Goal: Information Seeking & Learning: Understand process/instructions

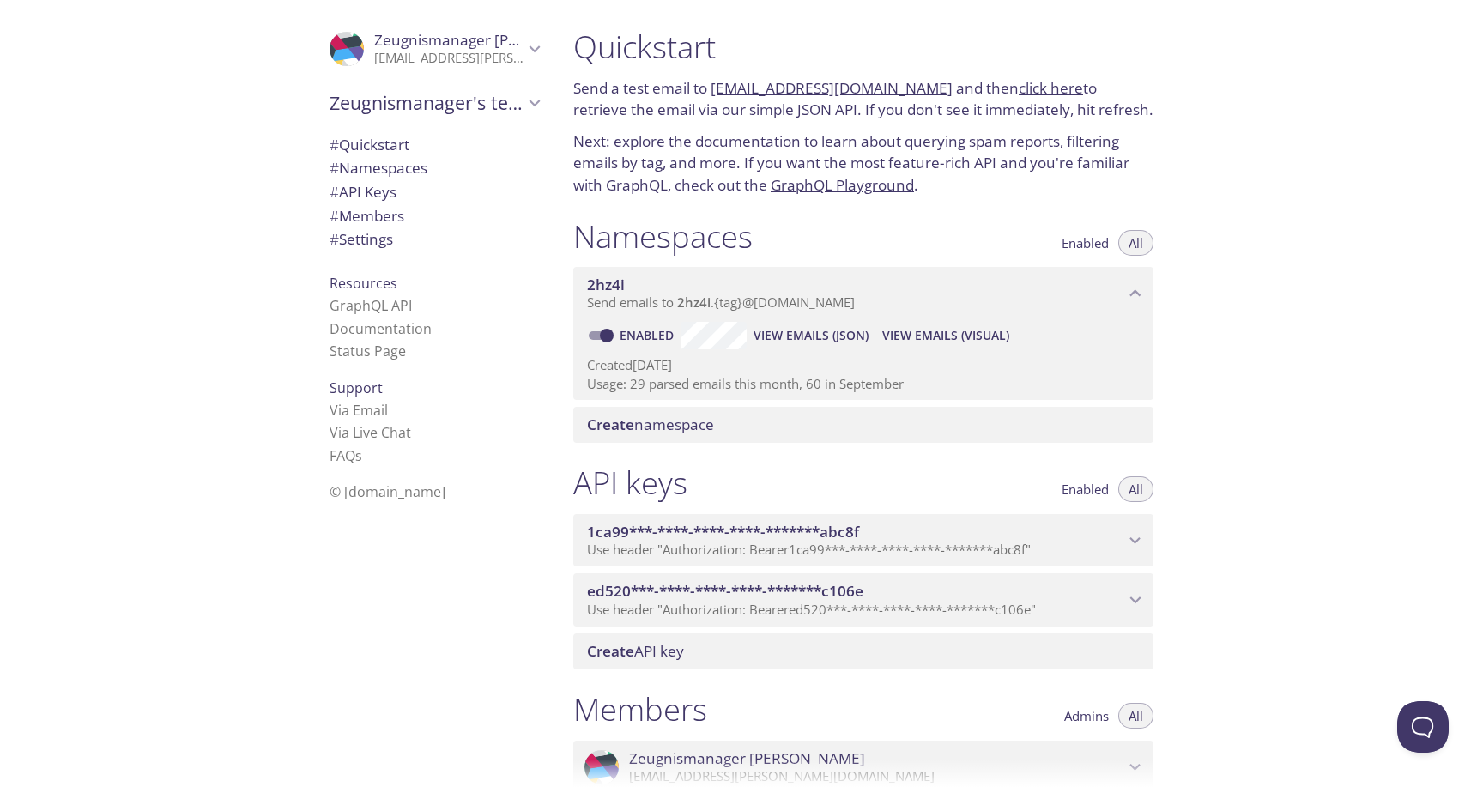
click at [1019, 89] on link "click here" at bounding box center [1051, 88] width 64 height 20
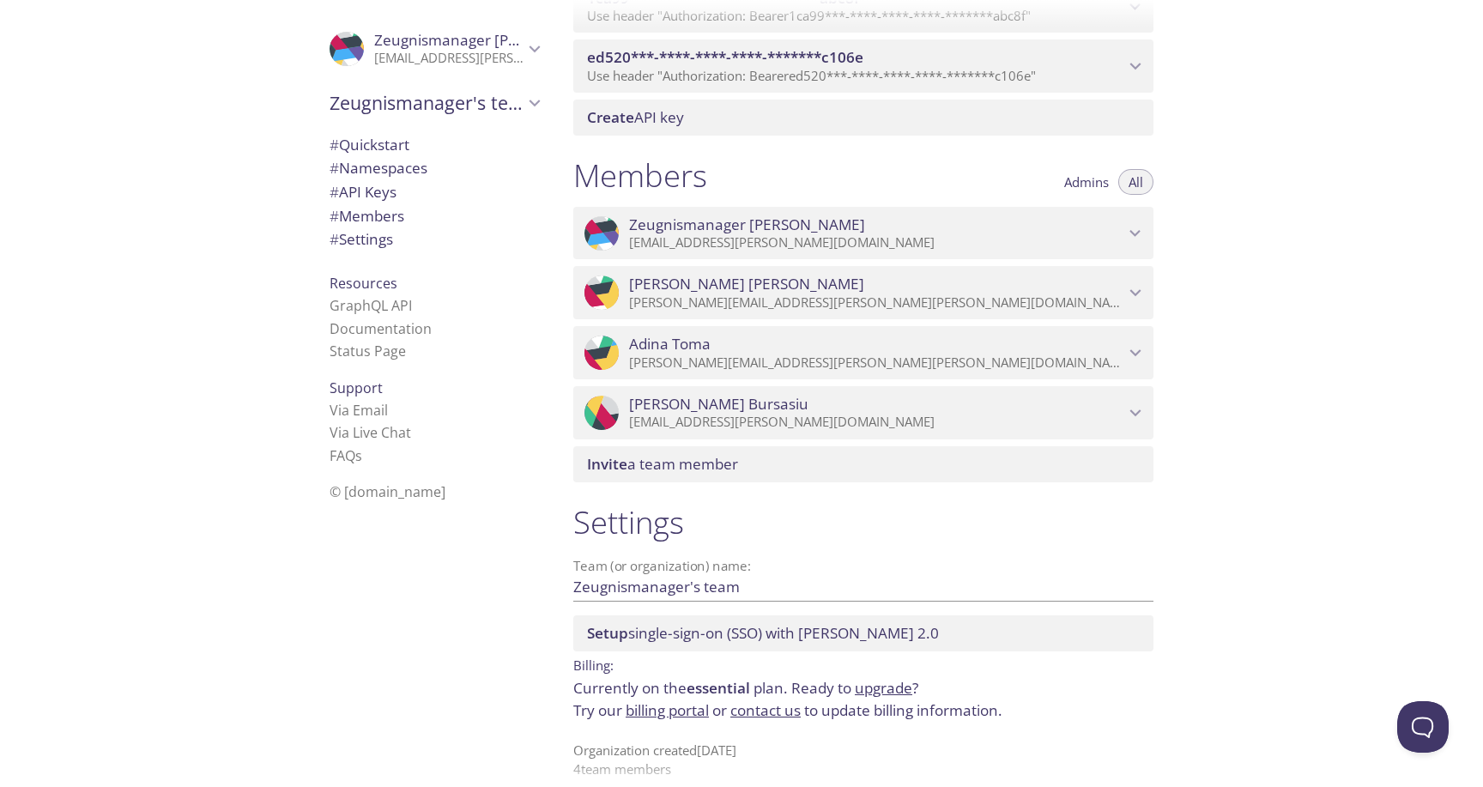
scroll to position [553, 0]
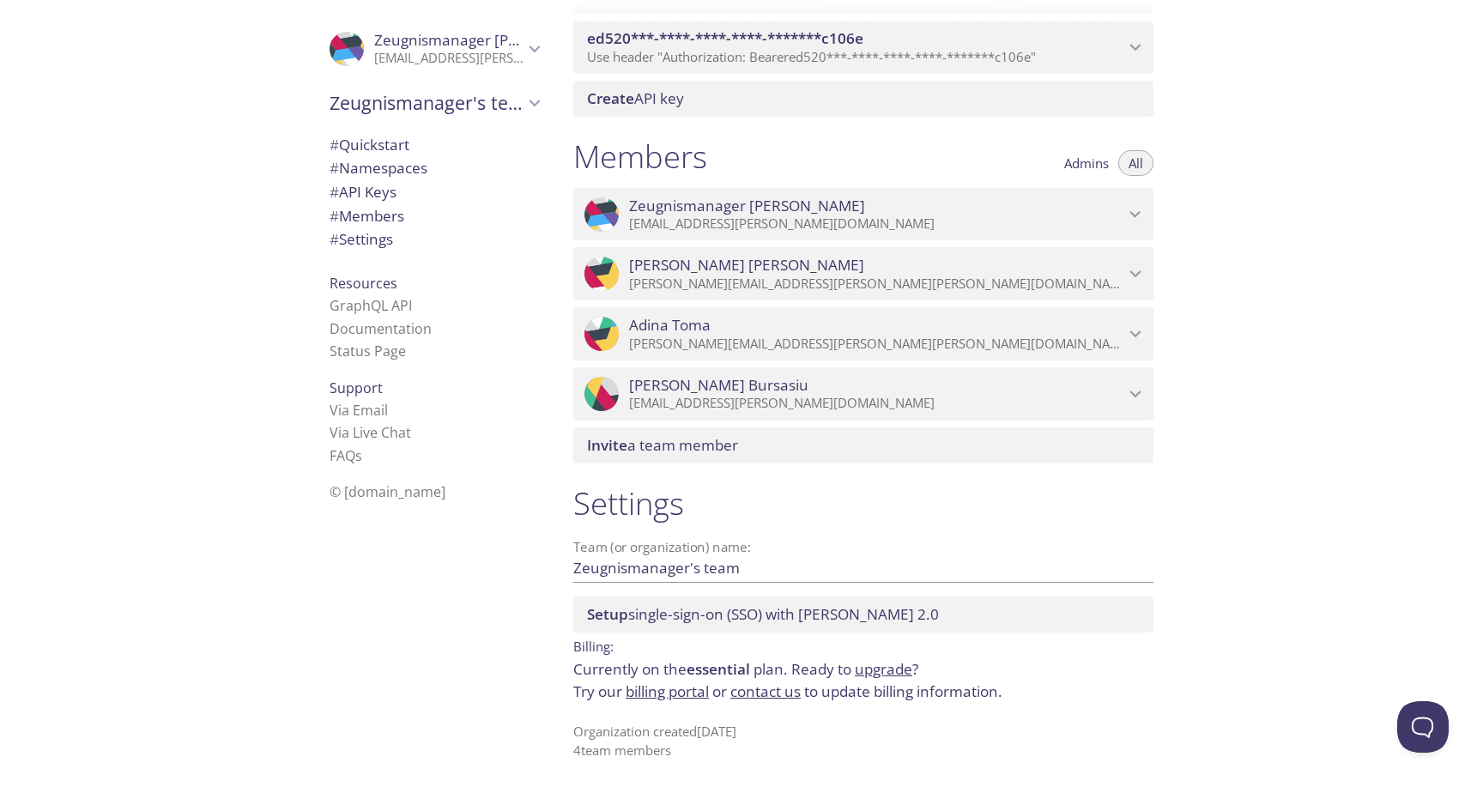
click at [1135, 209] on icon "Zeugnismanager Haufe" at bounding box center [1135, 214] width 22 height 22
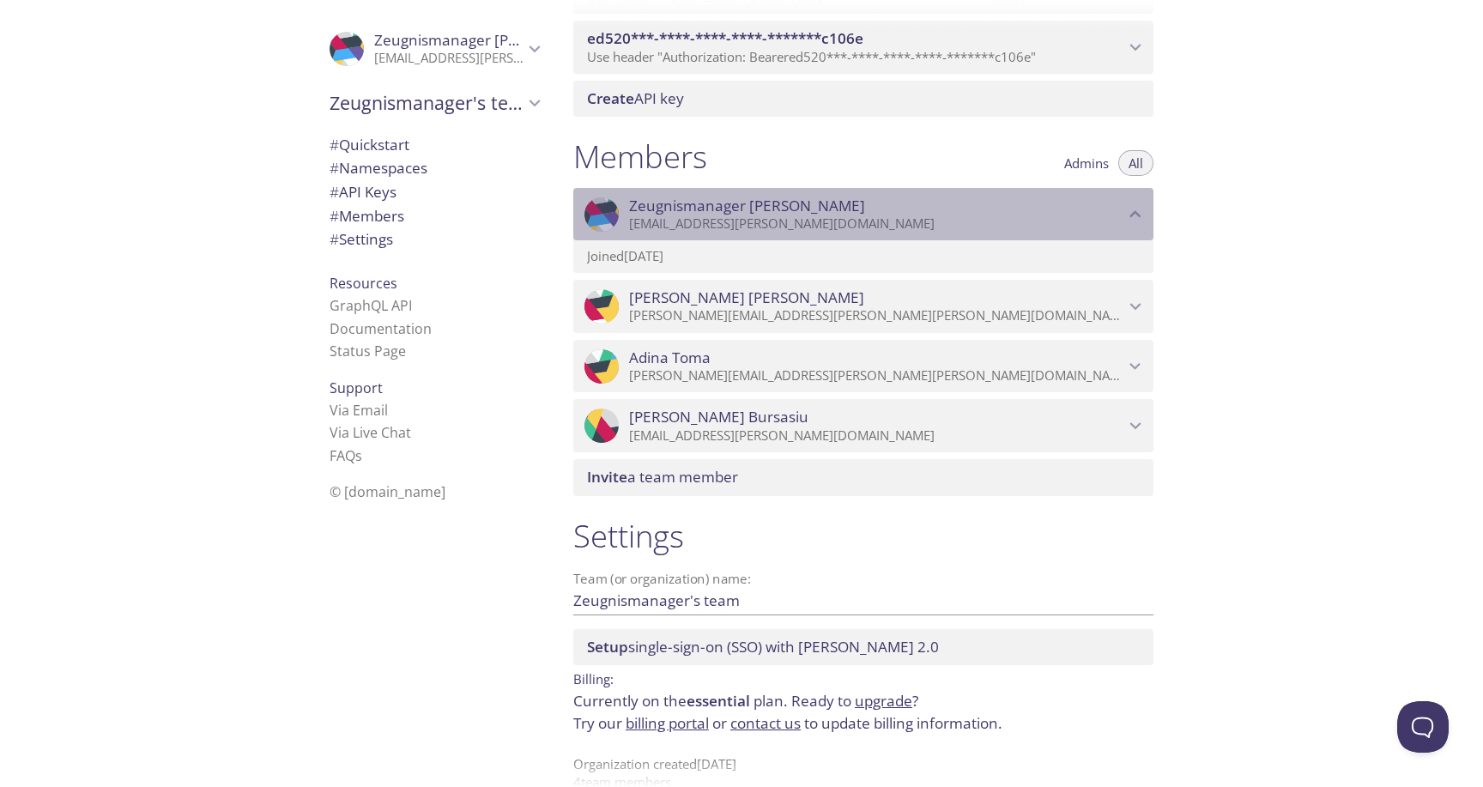
click at [1137, 213] on icon "Zeugnismanager Haufe" at bounding box center [1135, 213] width 11 height 7
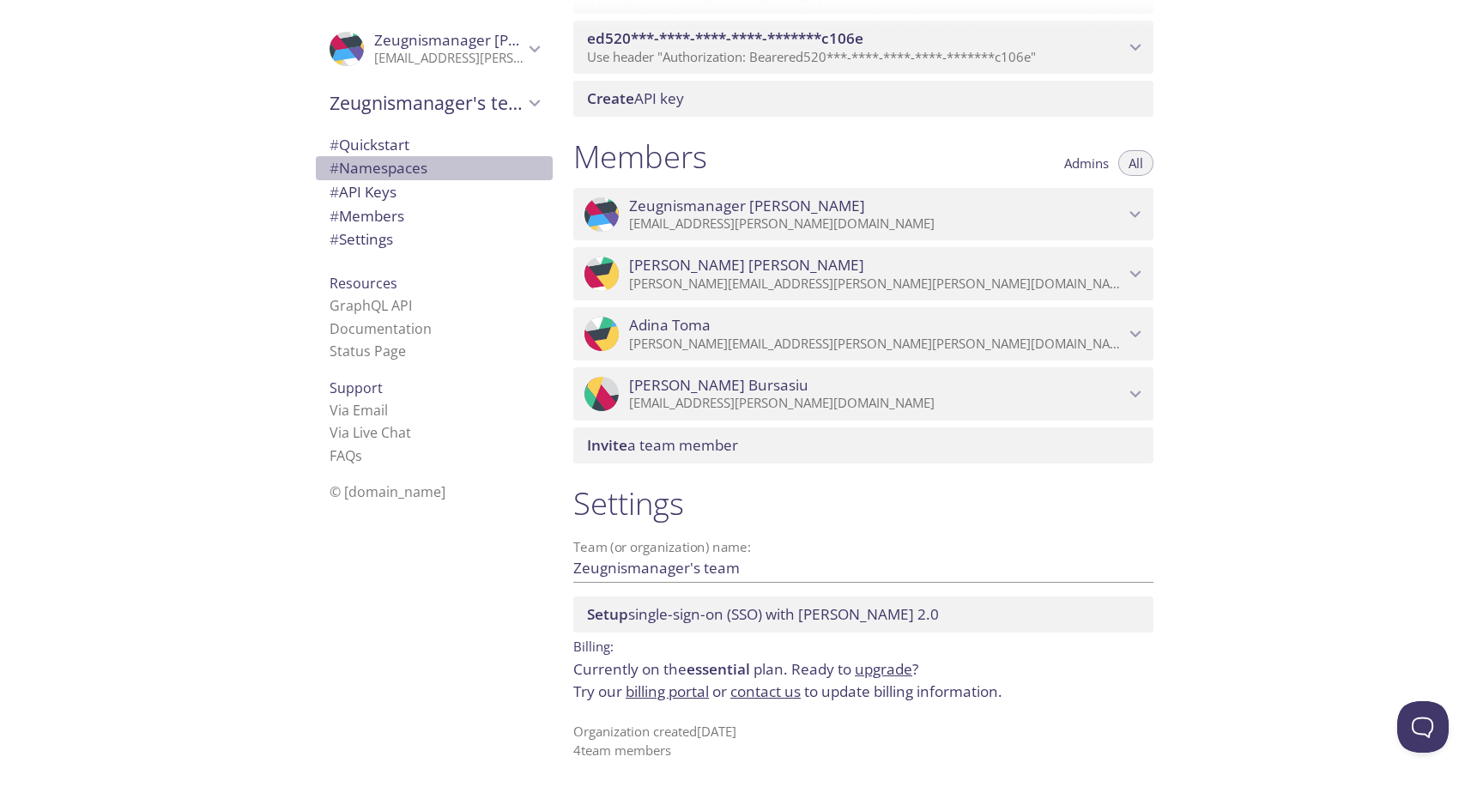
click at [386, 168] on span "# Namespaces" at bounding box center [379, 168] width 98 height 20
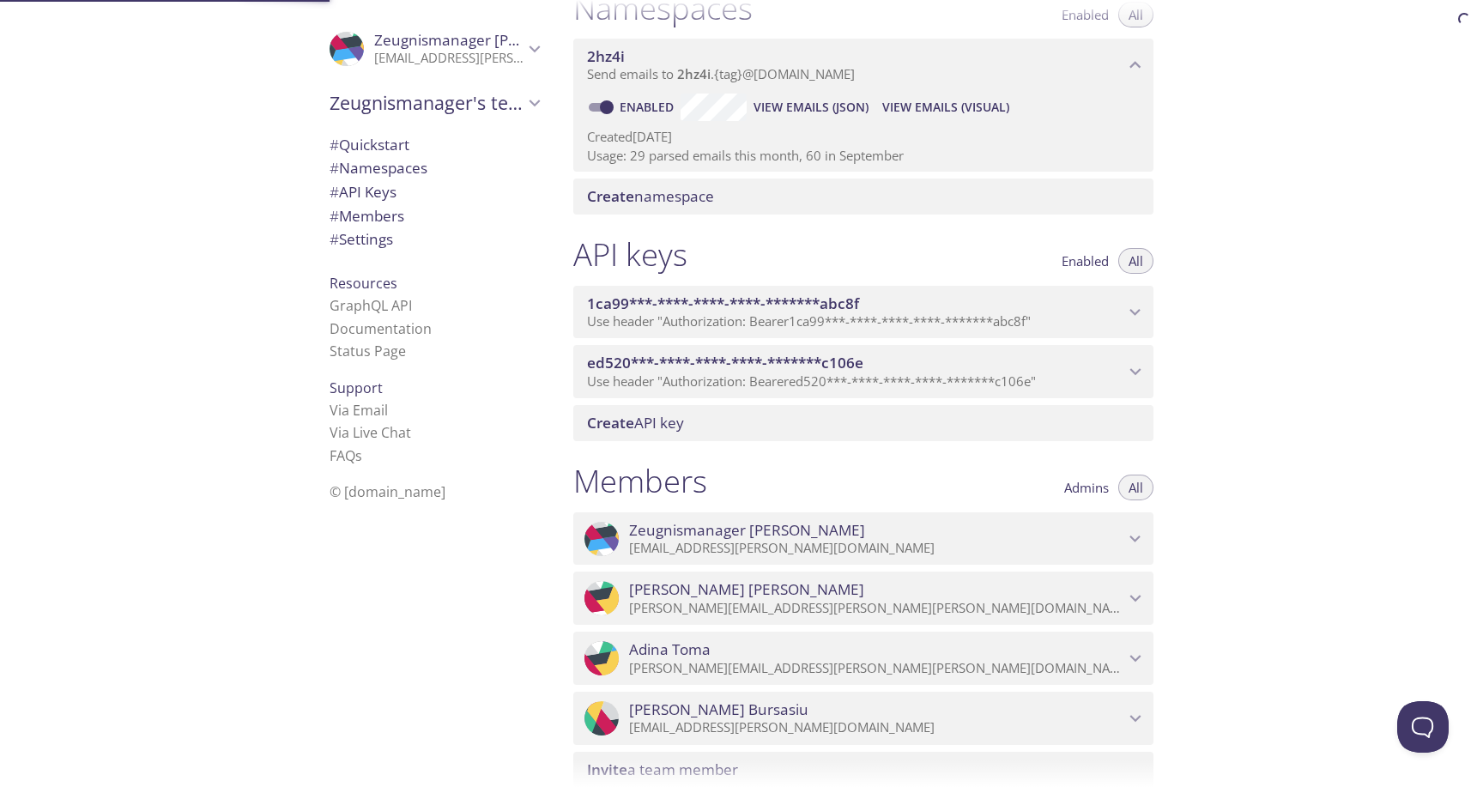
scroll to position [217, 0]
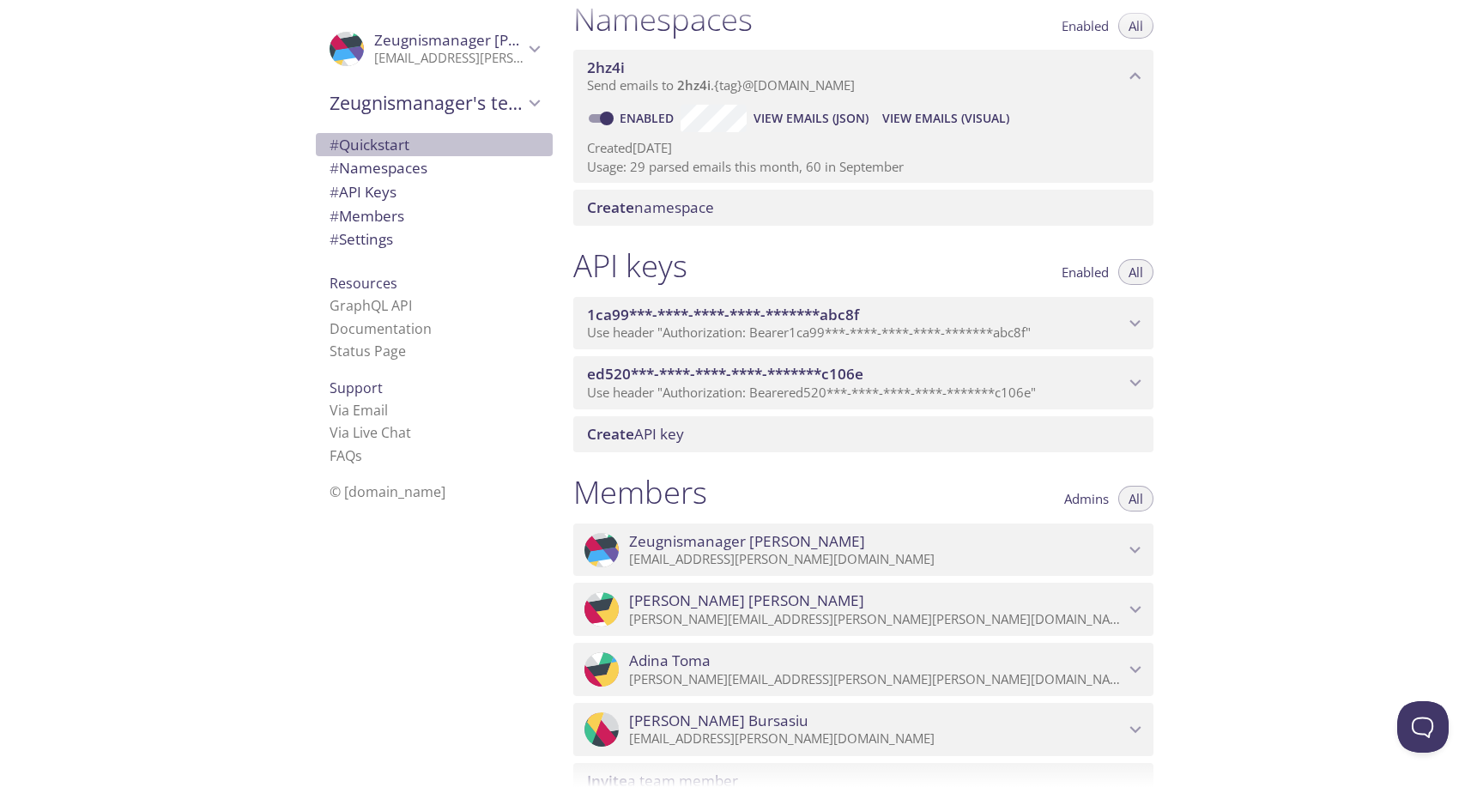
click at [395, 144] on span "# Quickstart" at bounding box center [370, 145] width 80 height 20
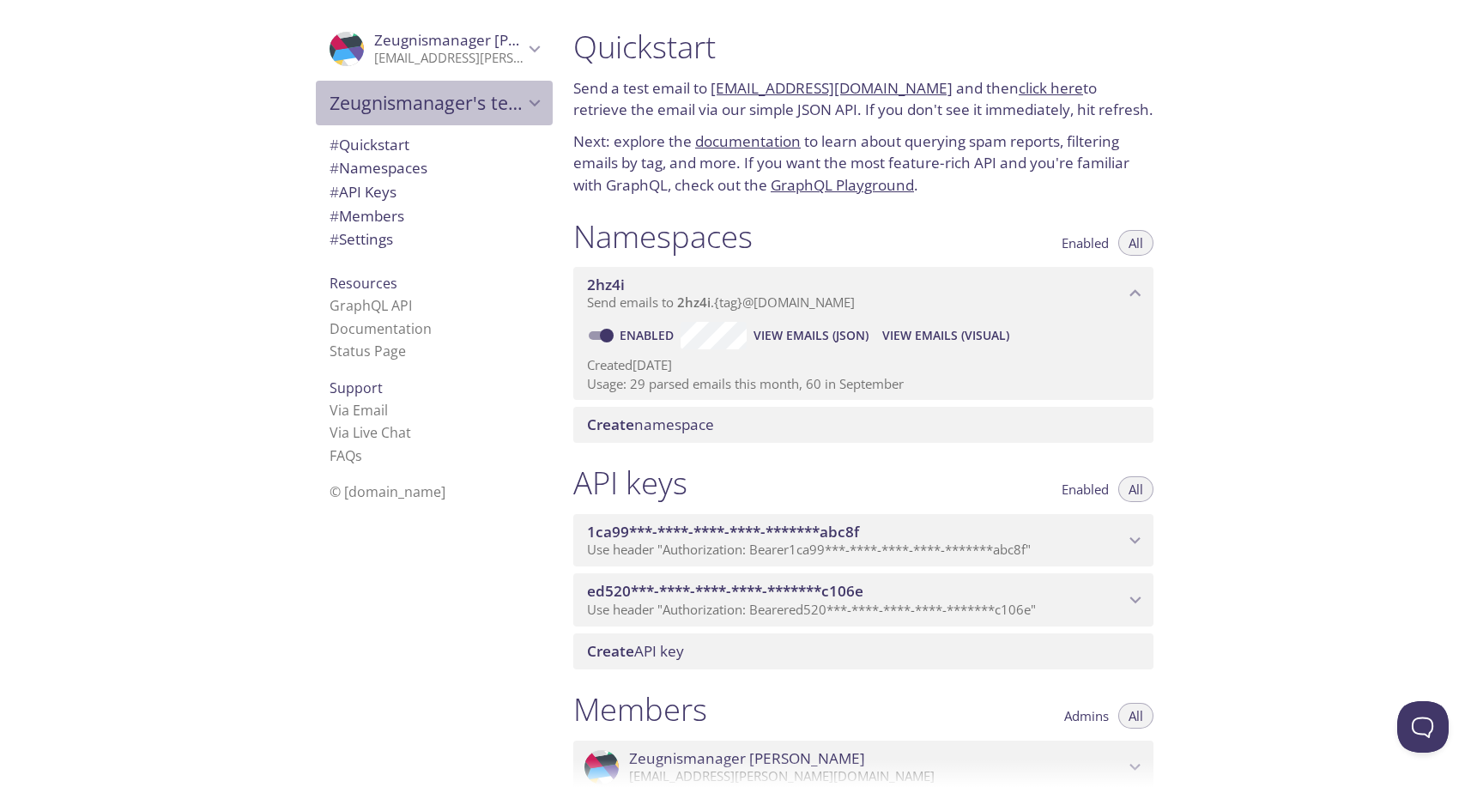
click at [535, 102] on icon "Zeugnismanager's team" at bounding box center [534, 103] width 22 height 22
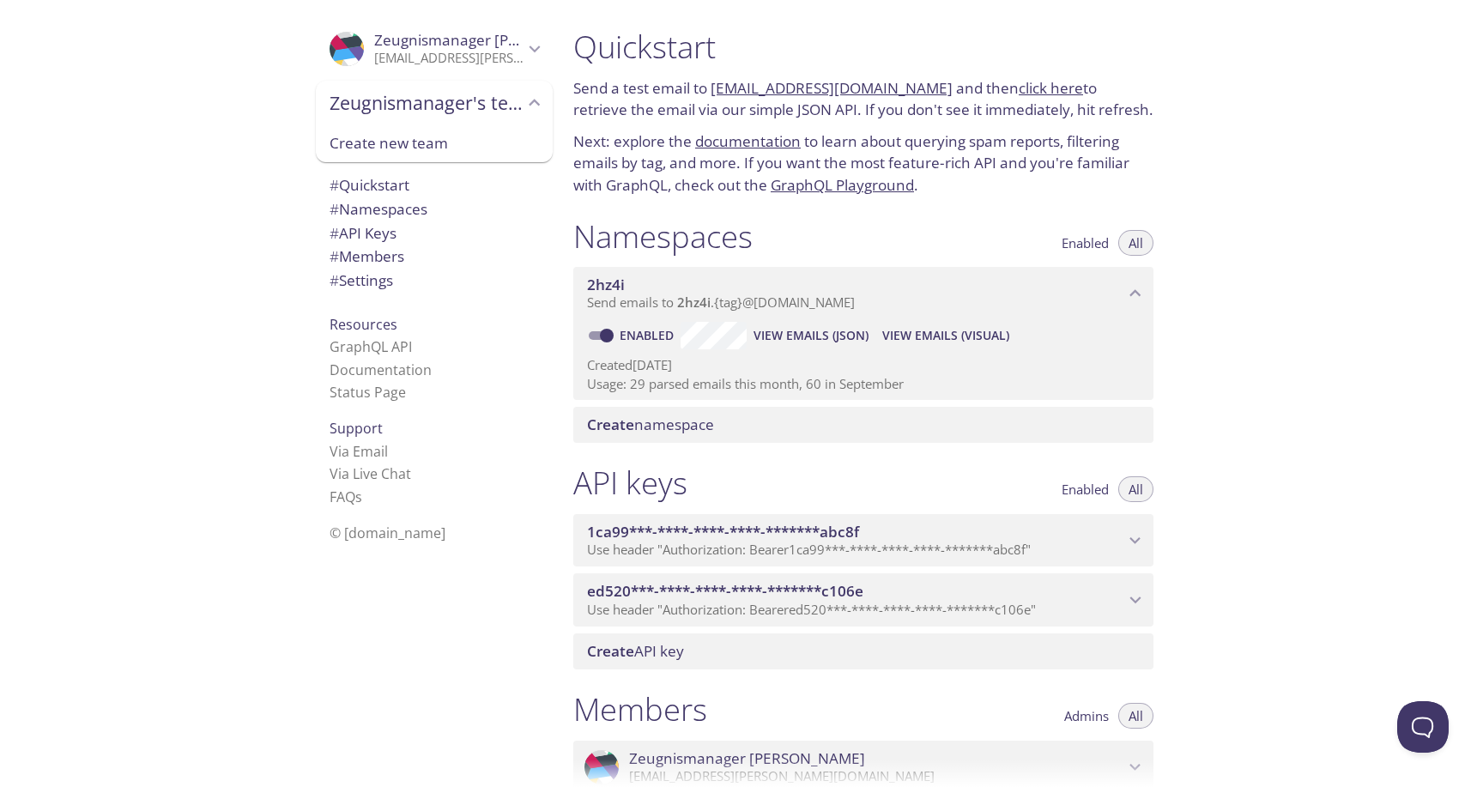
click at [536, 45] on icon "Zeugnismanager Haufe" at bounding box center [534, 49] width 22 height 22
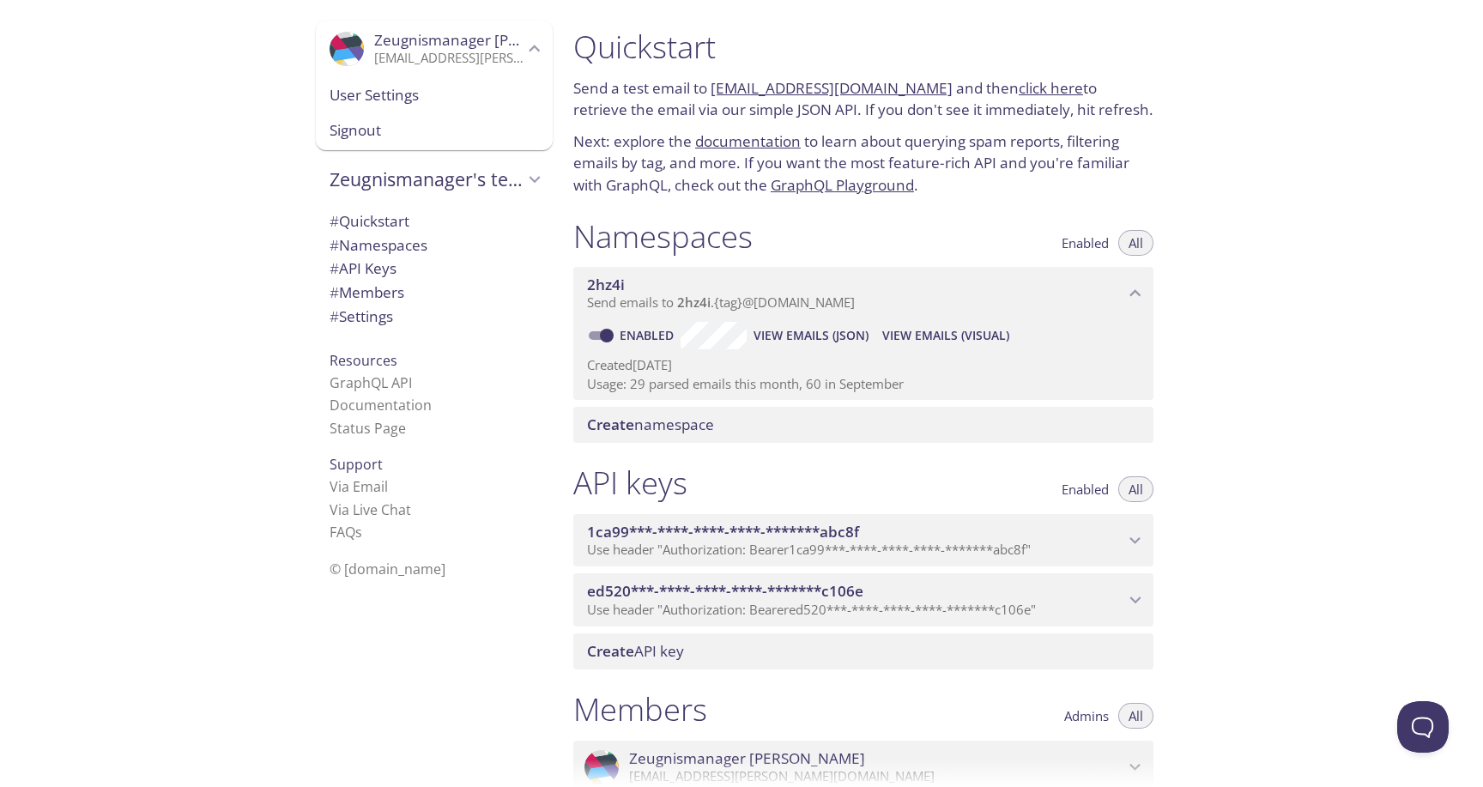
click at [1329, 288] on div "Quickstart Send a test email to [EMAIL_ADDRESS][DOMAIN_NAME] and then click her…" at bounding box center [1021, 393] width 923 height 787
click at [809, 93] on link "[EMAIL_ADDRESS][DOMAIN_NAME]" at bounding box center [832, 88] width 242 height 20
